Goal: Task Accomplishment & Management: Manage account settings

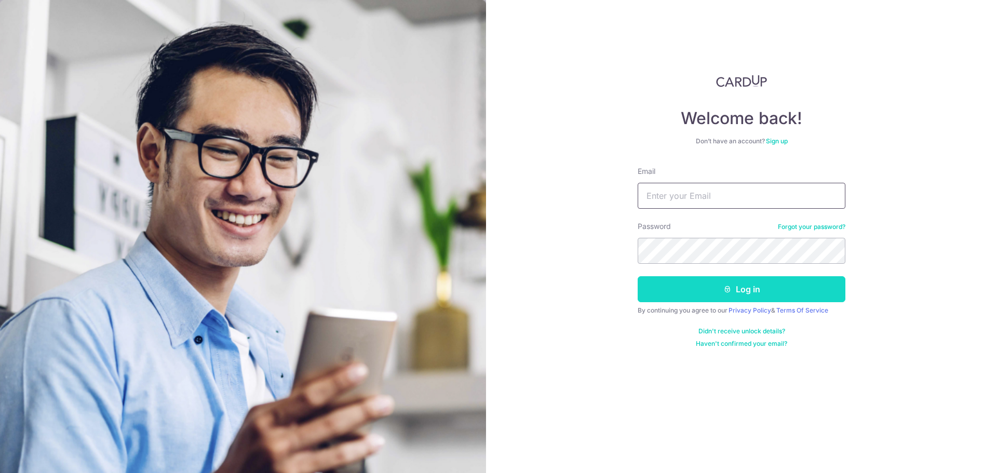
type input "[EMAIL_ADDRESS][DOMAIN_NAME]"
click at [684, 284] on button "Log in" at bounding box center [741, 289] width 208 height 26
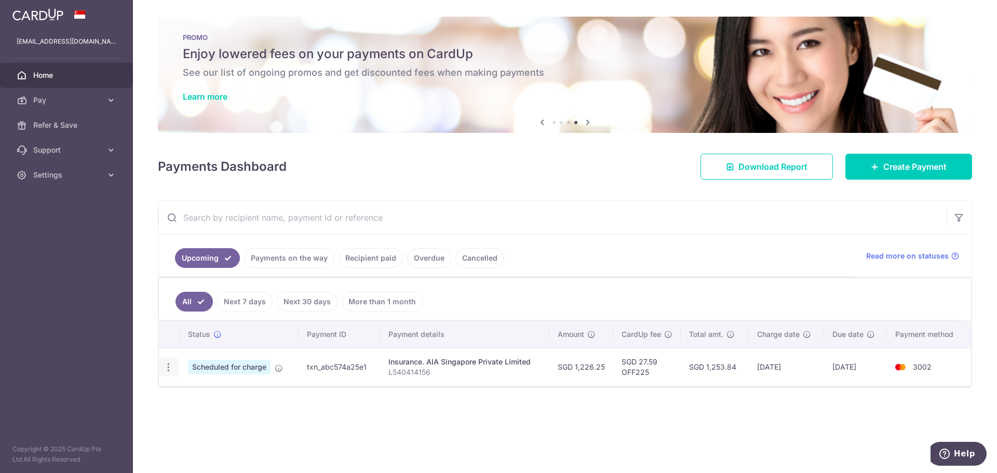
click at [171, 367] on icon "button" at bounding box center [168, 367] width 11 height 11
click at [326, 406] on div "Status Payment ID Payment details Amount CardUp fee Total amt. Charge date Due …" at bounding box center [565, 386] width 812 height 130
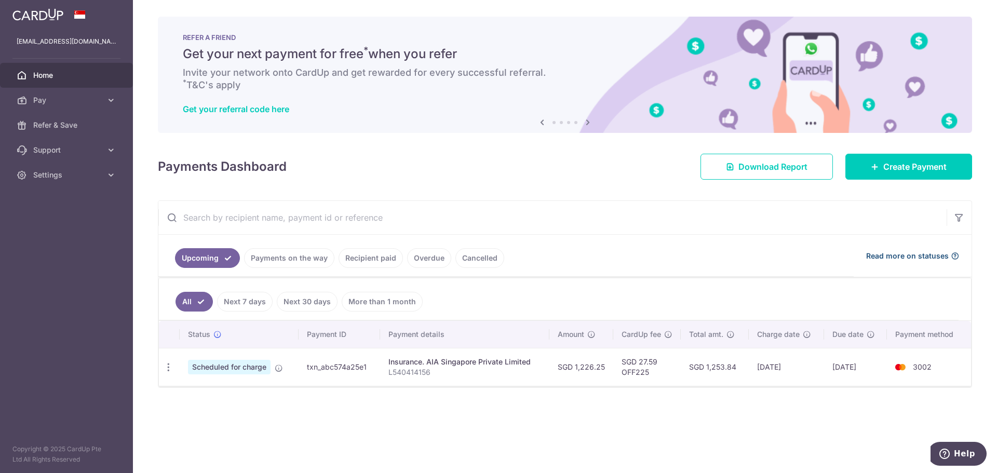
click at [958, 256] on icon at bounding box center [954, 256] width 8 height 8
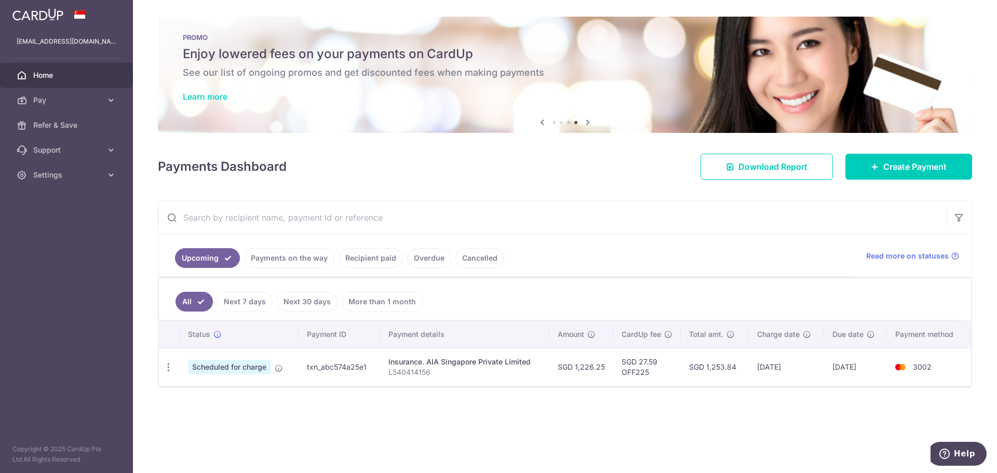
click at [205, 100] on link "Learn more" at bounding box center [205, 96] width 45 height 10
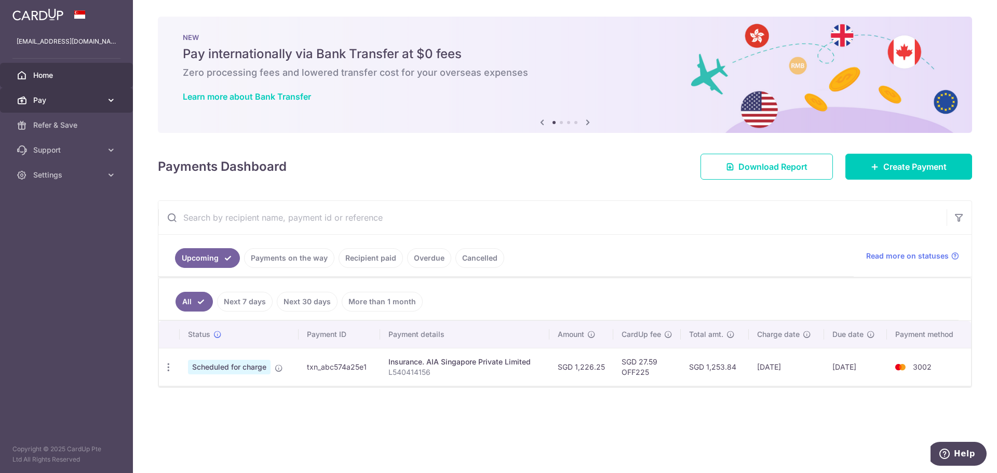
click at [105, 103] on link "Pay" at bounding box center [66, 100] width 133 height 25
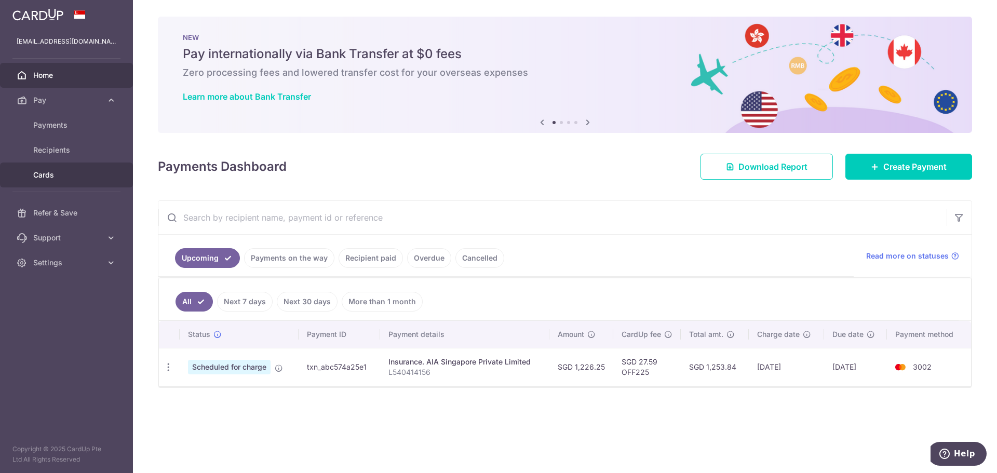
click at [54, 176] on span "Cards" at bounding box center [67, 175] width 69 height 10
